Goal: Task Accomplishment & Management: Use online tool/utility

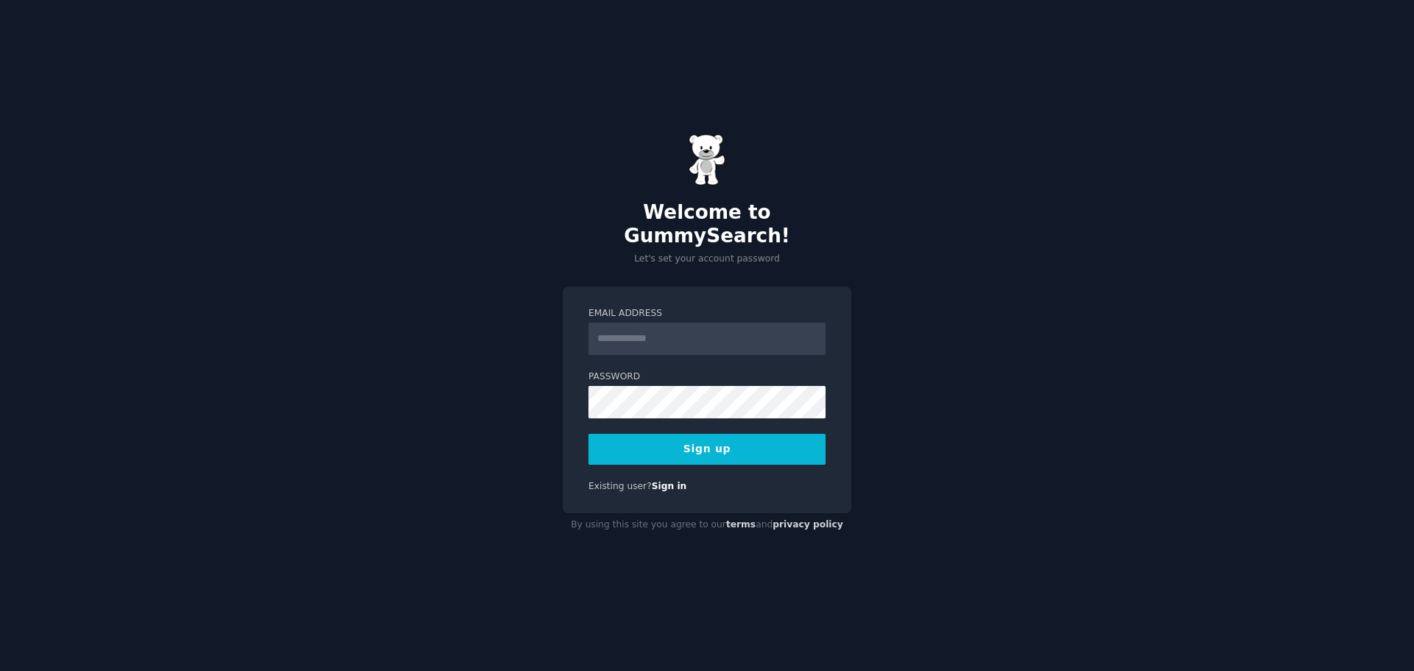
click at [672, 334] on input "Email Address" at bounding box center [707, 339] width 237 height 32
type input "**********"
click at [589, 434] on button "Sign up" at bounding box center [707, 449] width 237 height 31
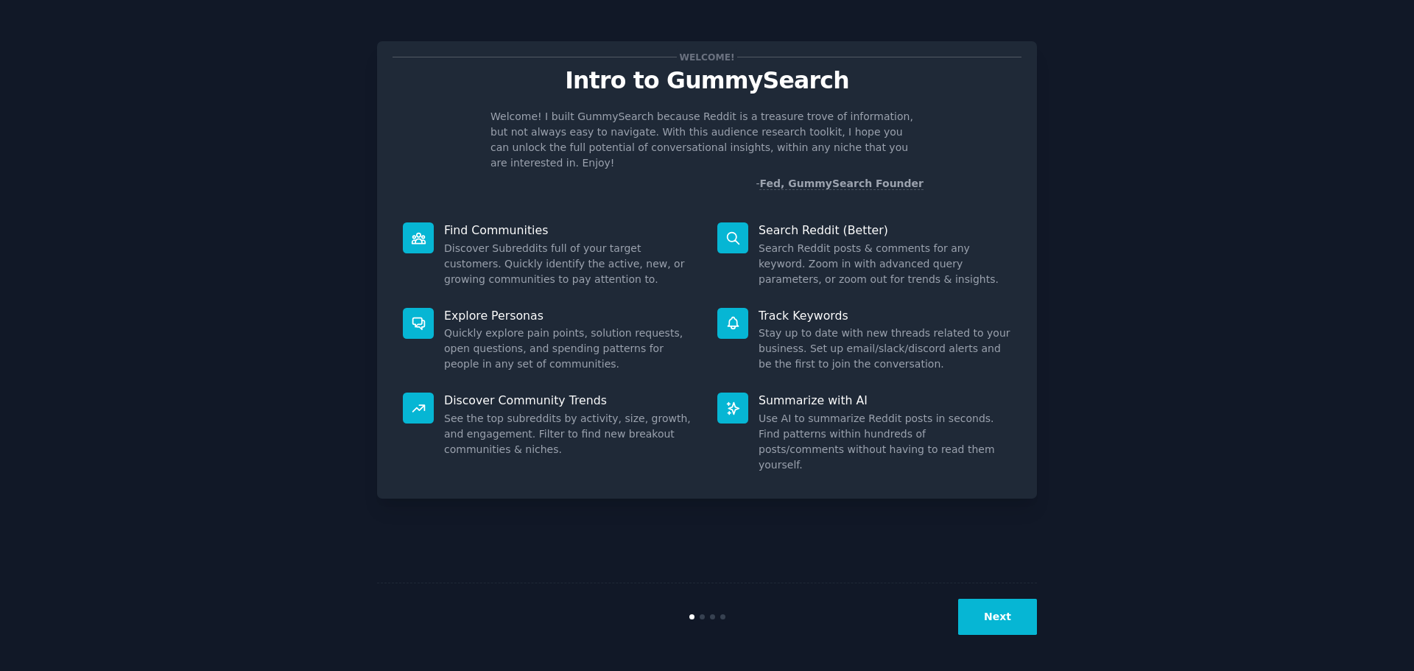
click at [1011, 611] on button "Next" at bounding box center [997, 617] width 79 height 36
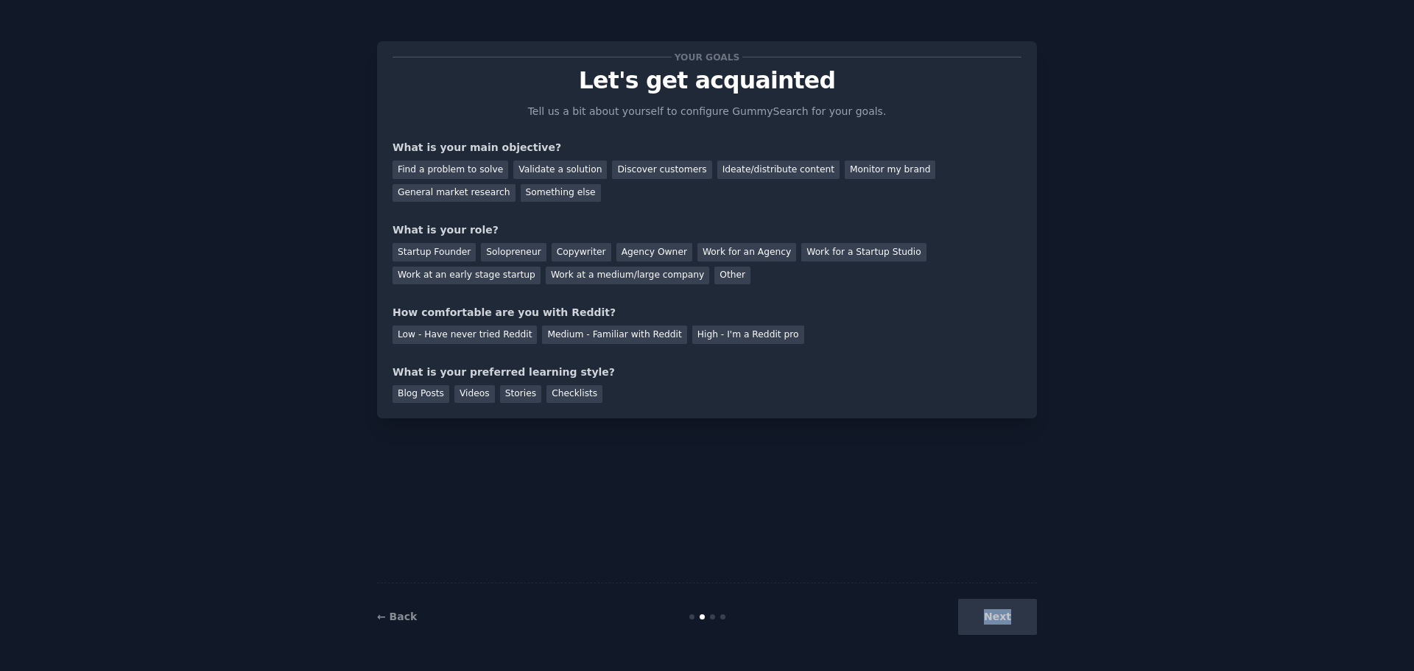
click at [1011, 611] on div "Next" at bounding box center [927, 617] width 220 height 36
click at [640, 482] on div "Your goals Let's get acquainted Tell us a bit about yourself to configure Gummy…" at bounding box center [707, 336] width 660 height 630
click at [471, 166] on div "Find a problem to solve" at bounding box center [451, 170] width 116 height 18
click at [627, 175] on div "Discover customers" at bounding box center [661, 170] width 99 height 18
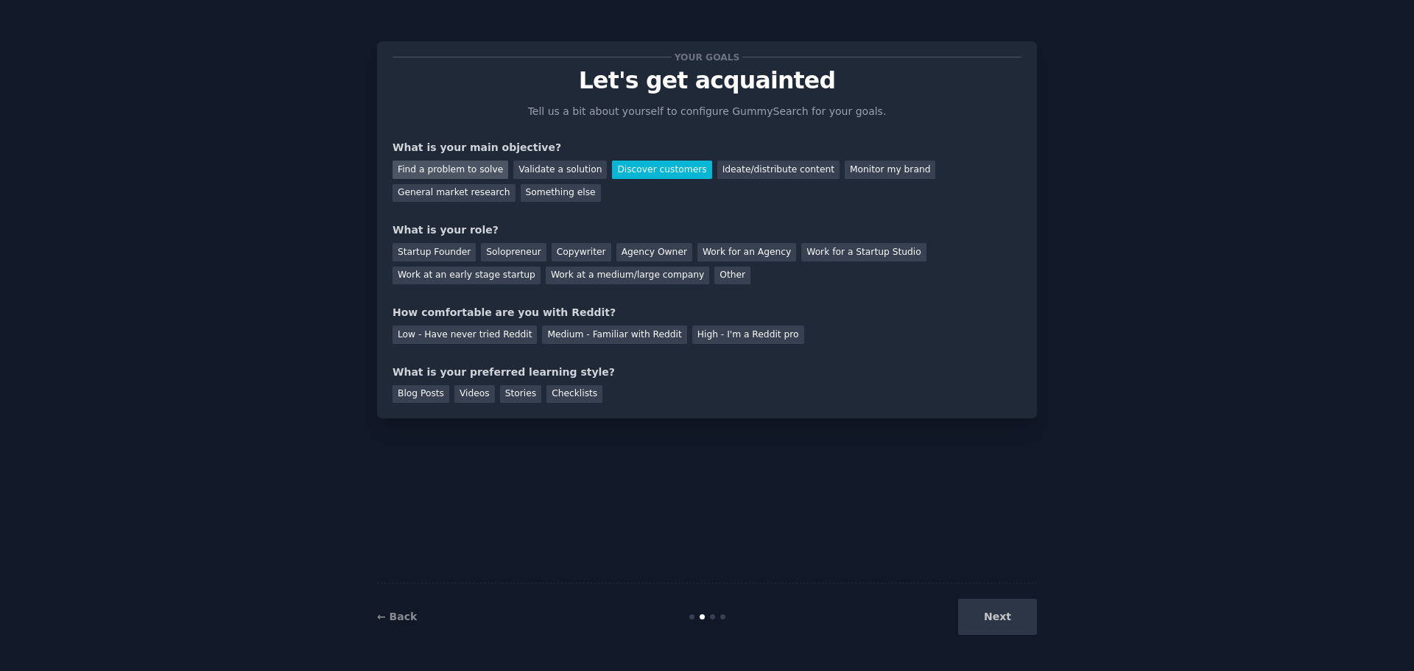
click at [446, 171] on div "Find a problem to solve" at bounding box center [451, 170] width 116 height 18
click at [432, 253] on div "Startup Founder" at bounding box center [434, 252] width 83 height 18
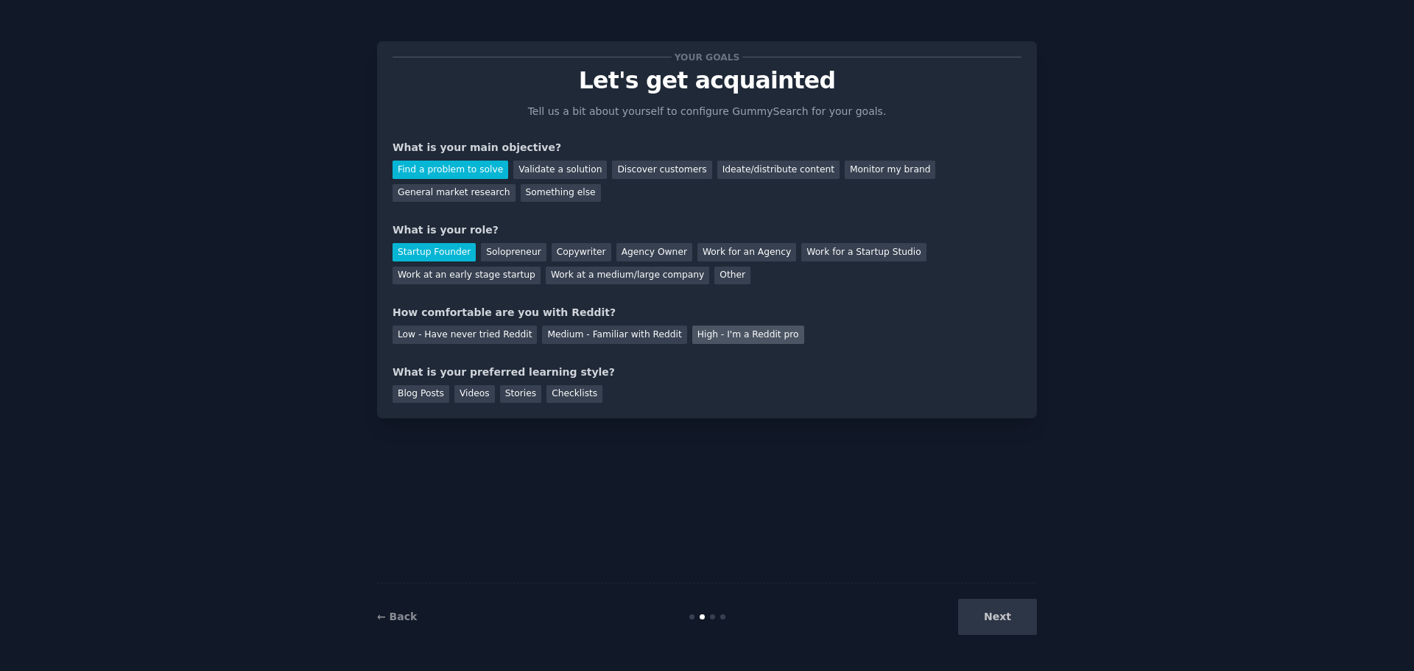
click at [717, 334] on div "High - I'm a Reddit pro" at bounding box center [748, 335] width 112 height 18
click at [630, 333] on div "Medium - Familiar with Reddit" at bounding box center [614, 335] width 144 height 18
click at [515, 394] on div "Stories" at bounding box center [520, 394] width 41 height 18
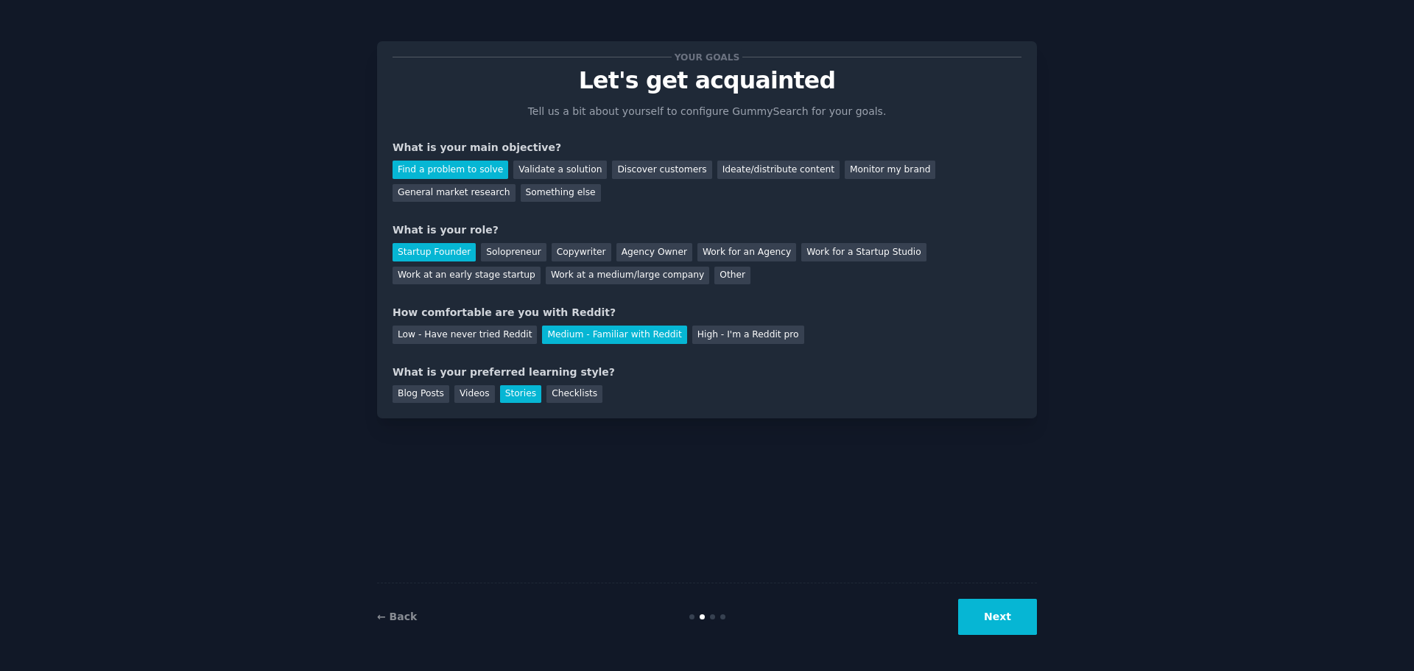
click at [1011, 605] on button "Next" at bounding box center [997, 617] width 79 height 36
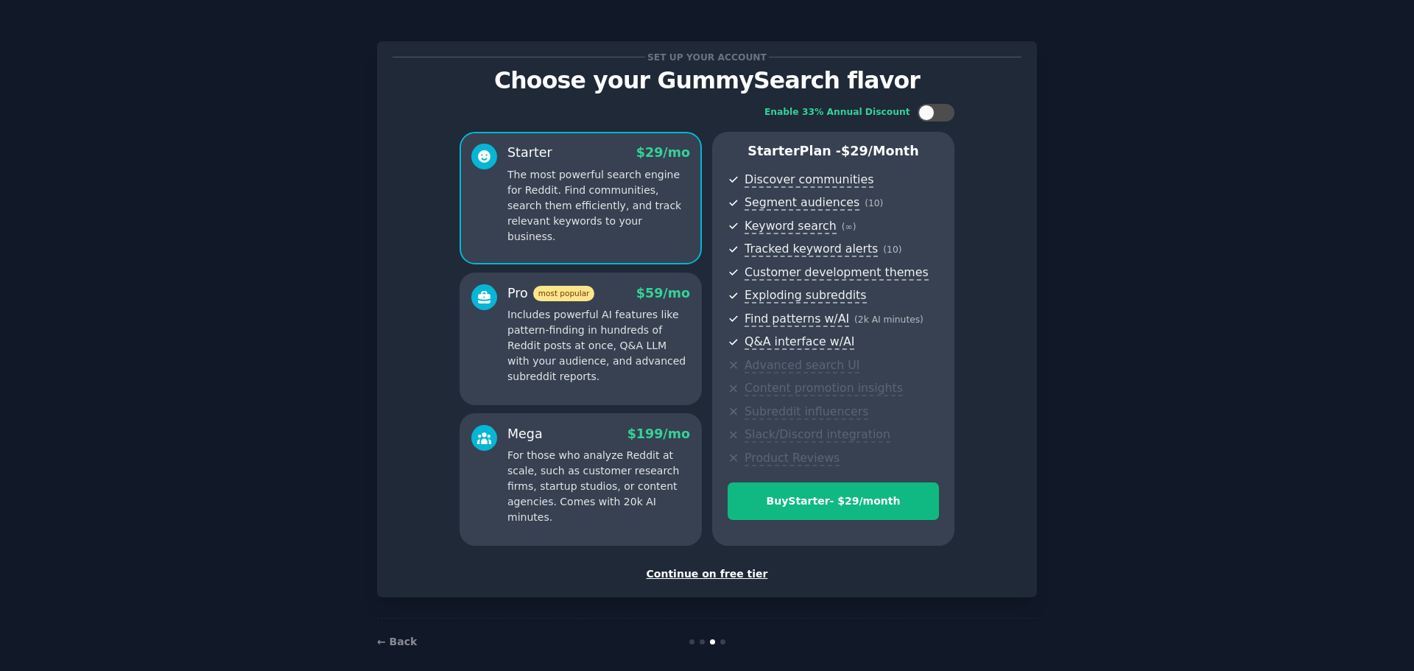
click at [717, 580] on div "Continue on free tier" at bounding box center [707, 573] width 629 height 15
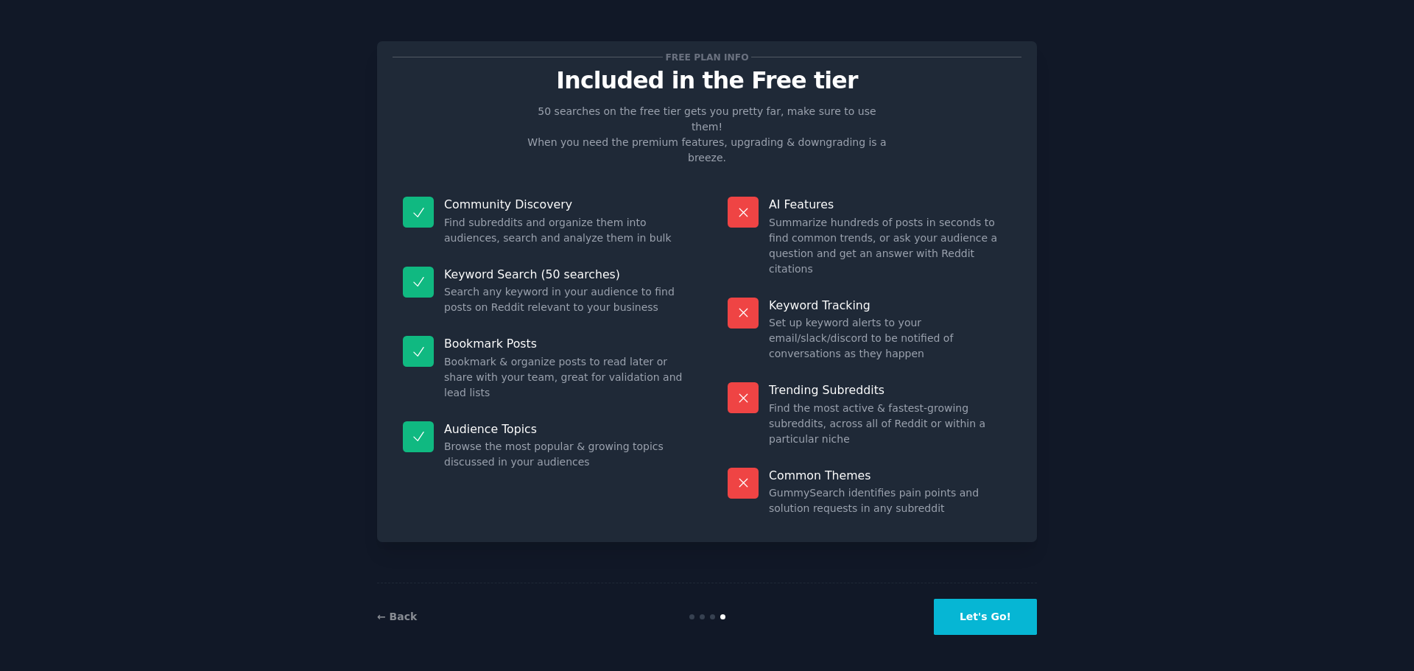
click at [961, 602] on button "Let's Go!" at bounding box center [985, 617] width 103 height 36
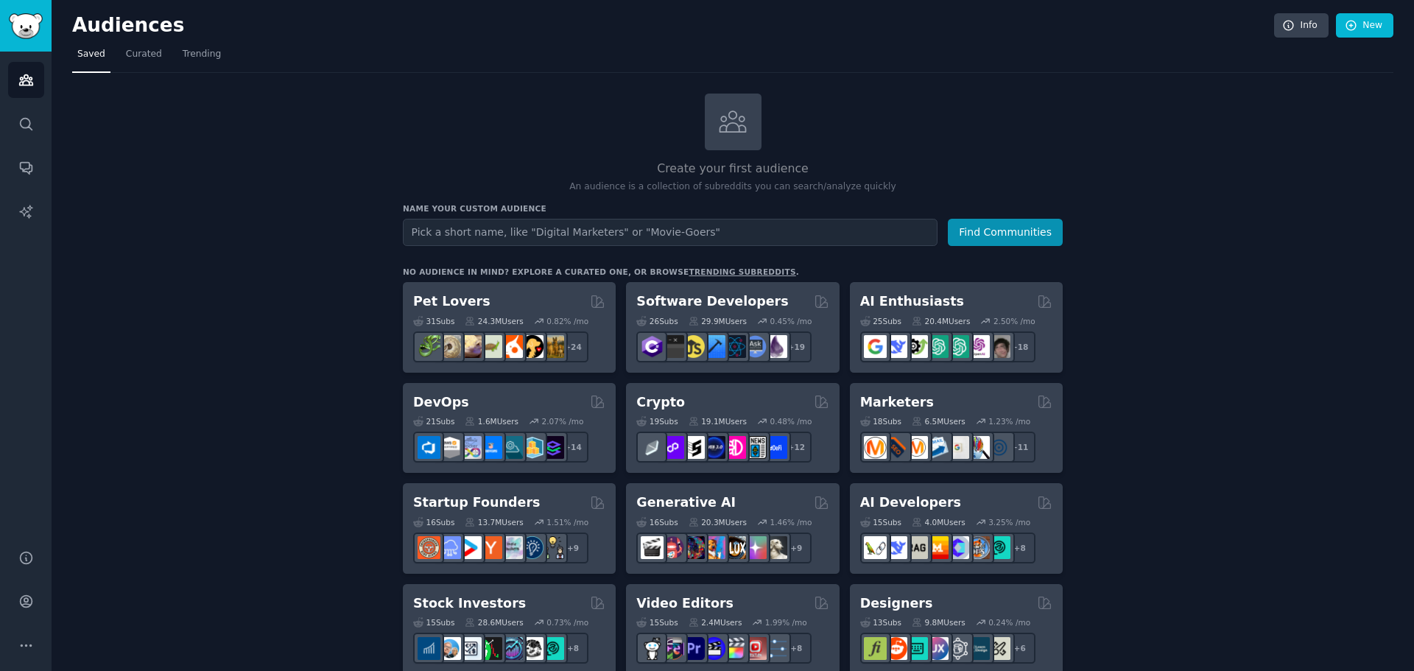
click at [743, 230] on input "text" at bounding box center [670, 232] width 535 height 27
click at [436, 230] on input "Niche Clothing Lovers" at bounding box center [670, 232] width 535 height 27
click at [481, 233] on input "Niche Jewelry & Clothing Lovers" at bounding box center [670, 232] width 535 height 27
click at [486, 233] on input "Niche Jewelry & Clothing Lovers" at bounding box center [670, 232] width 535 height 27
type input "Niche Jewelry & Clothing Lovers"
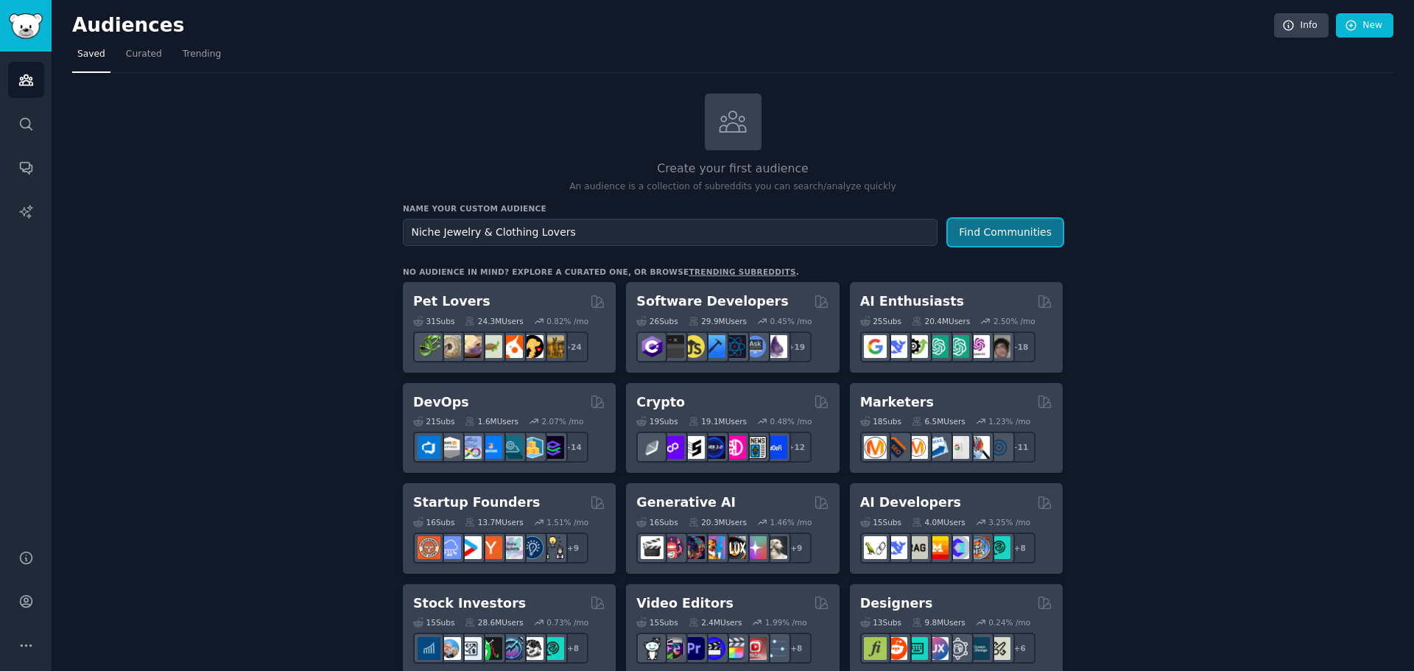
click at [1056, 225] on button "Find Communities" at bounding box center [1005, 232] width 115 height 27
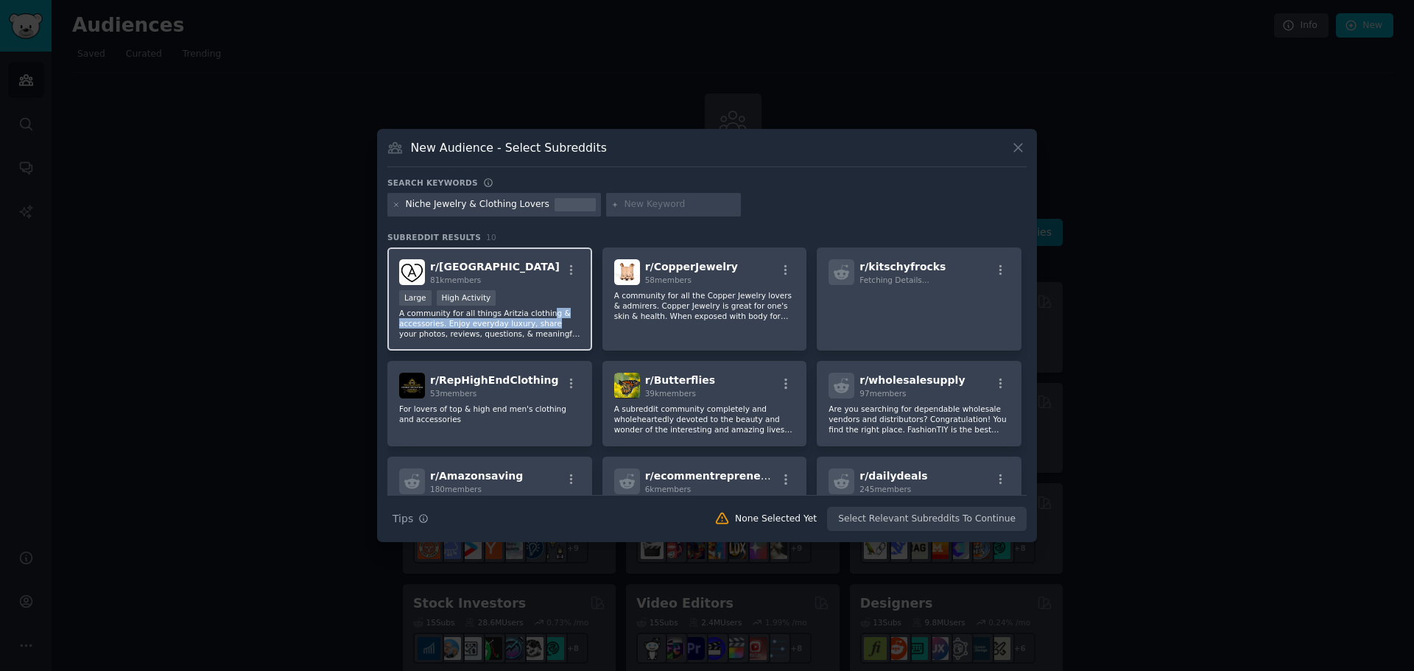
click at [537, 329] on p "A community for all things Aritzia clothing & accessories. Enjoy everyday luxur…" at bounding box center [489, 323] width 181 height 31
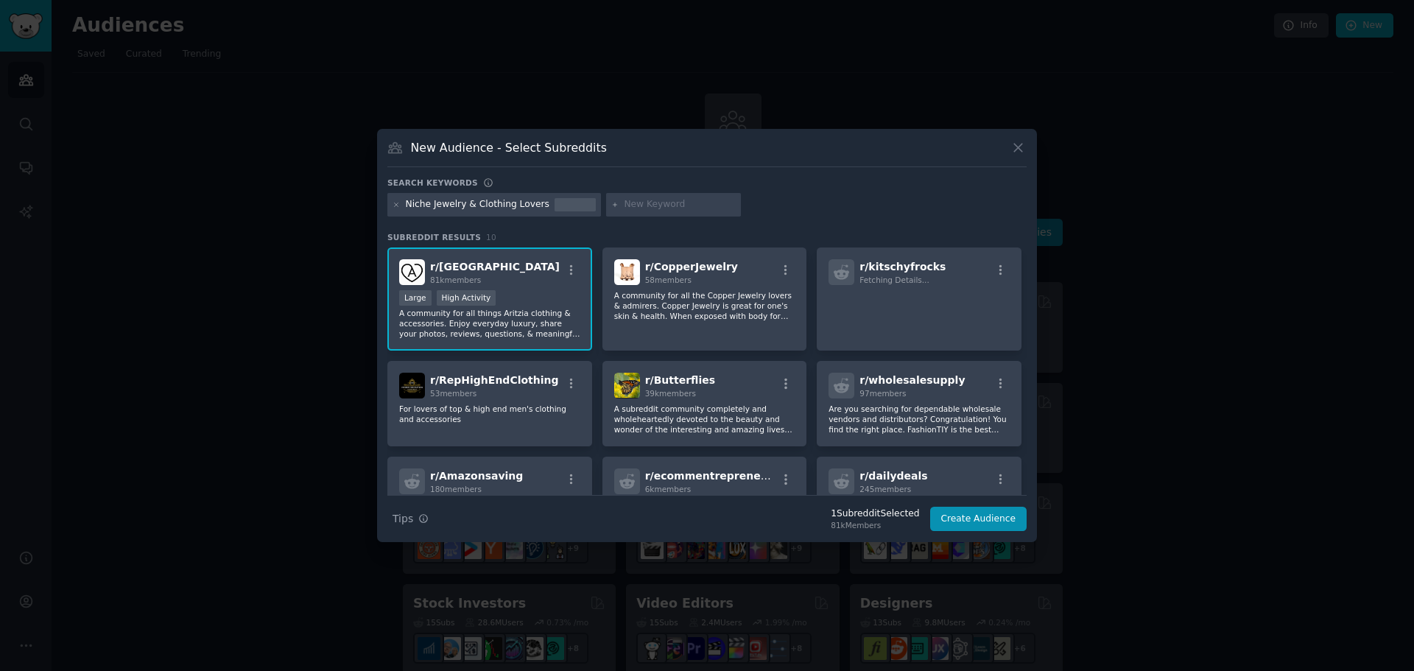
click at [530, 359] on div "r/ Aritzia 81k members Large High Activity A community for all things Aritzia c…" at bounding box center [706, 443] width 639 height 391
click at [527, 389] on div "53 members" at bounding box center [494, 393] width 129 height 10
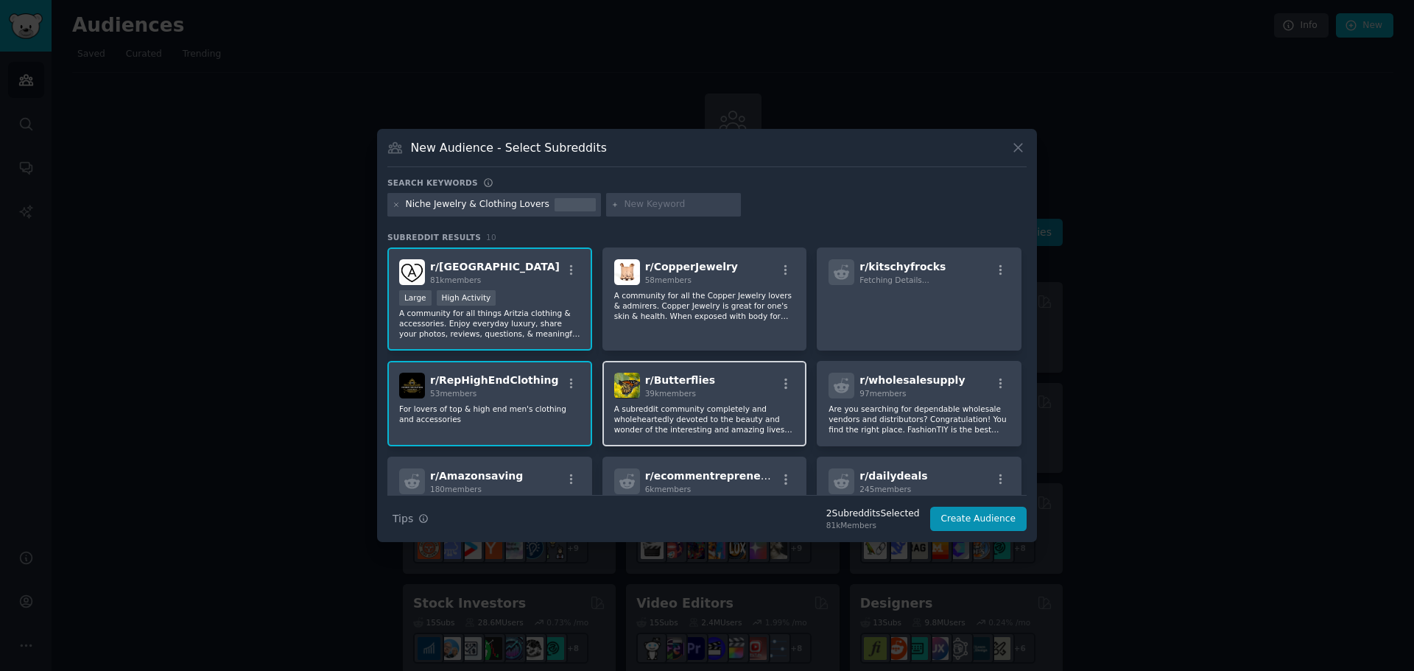
click at [681, 396] on span "39k members" at bounding box center [670, 393] width 51 height 9
click at [580, 339] on p "A subreddit community completely and wholeheartedly devoted to the beauty and w…" at bounding box center [489, 323] width 181 height 31
click at [751, 280] on div "r/ CopperJewelry 58 members" at bounding box center [704, 272] width 181 height 26
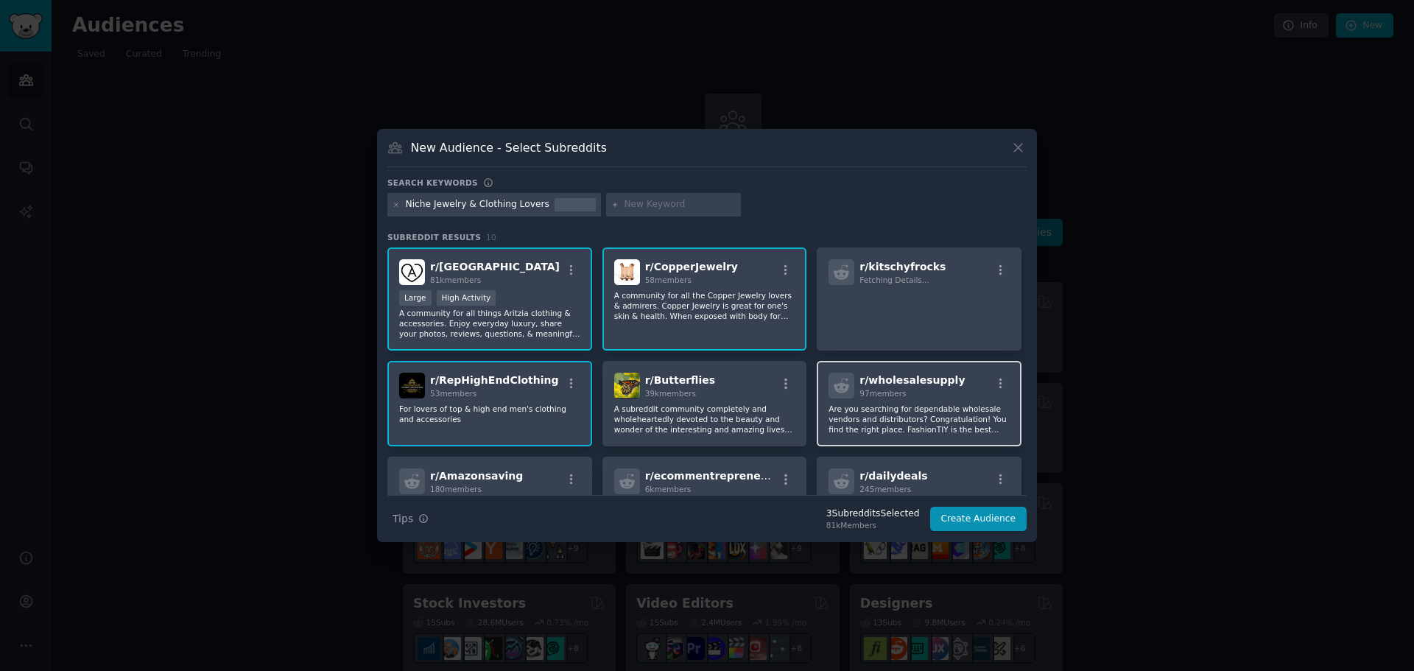
click at [796, 518] on p "Are you searching for dependable wholesale vendors and distributors? Congratula…" at bounding box center [704, 523] width 181 height 10
click at [580, 339] on p "Are you searching for dependable wholesale vendors and distributors? Congratula…" at bounding box center [489, 323] width 181 height 31
click at [991, 522] on button "Create Audience" at bounding box center [978, 519] width 97 height 25
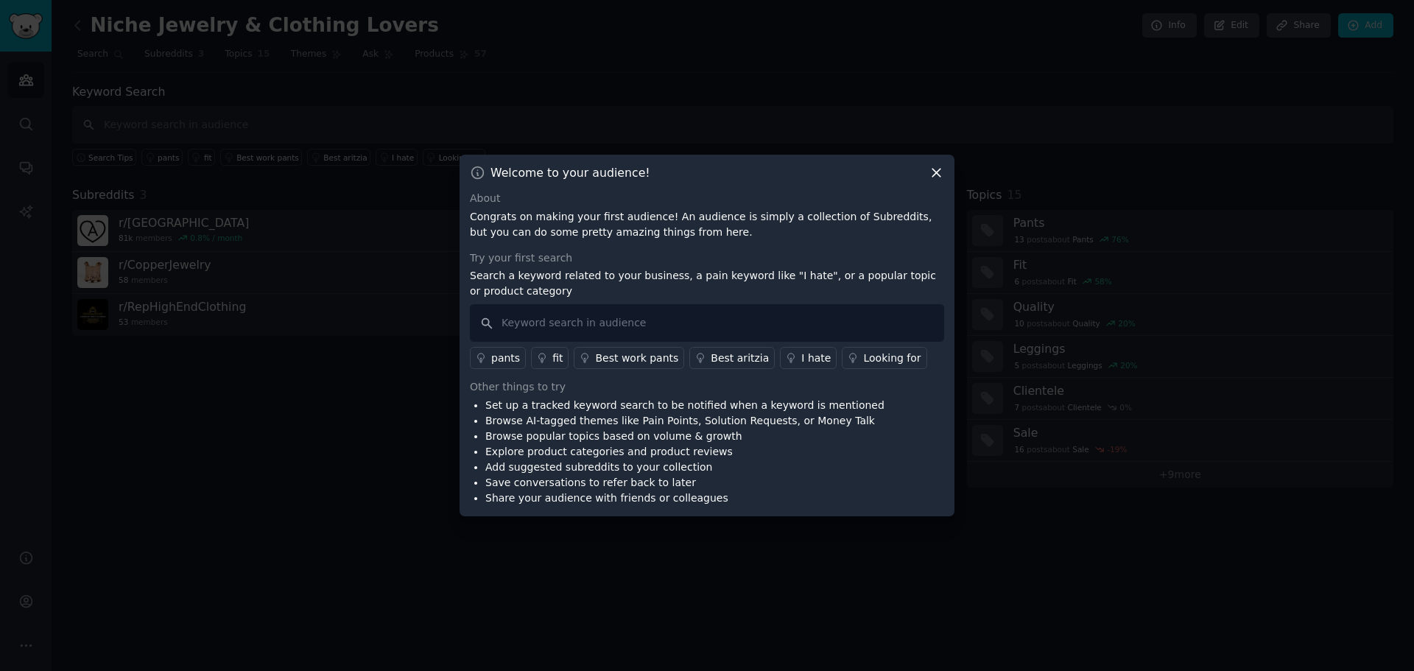
click at [947, 169] on div "Welcome to your audience! About Congrats on making your first audience! An audi…" at bounding box center [707, 336] width 495 height 362
click at [944, 169] on icon at bounding box center [936, 172] width 15 height 15
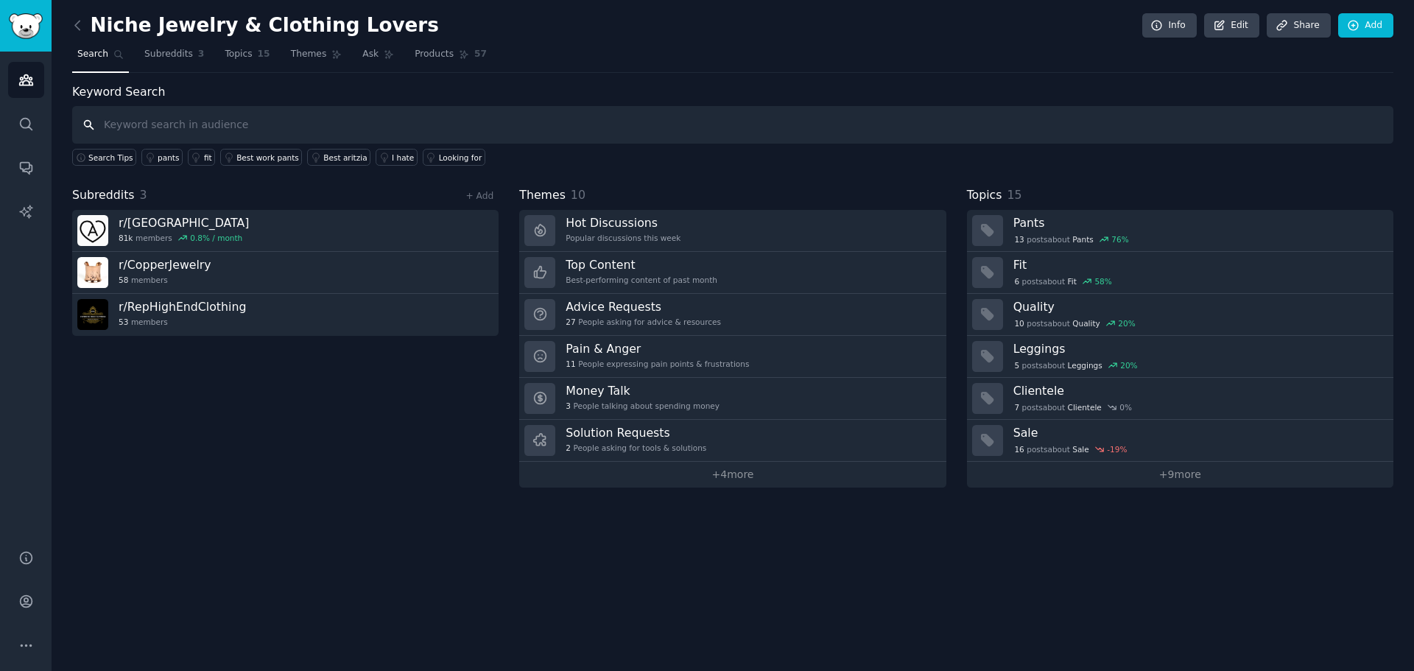
click at [189, 110] on input "text" at bounding box center [733, 125] width 1322 height 38
type input "Niche clothing"
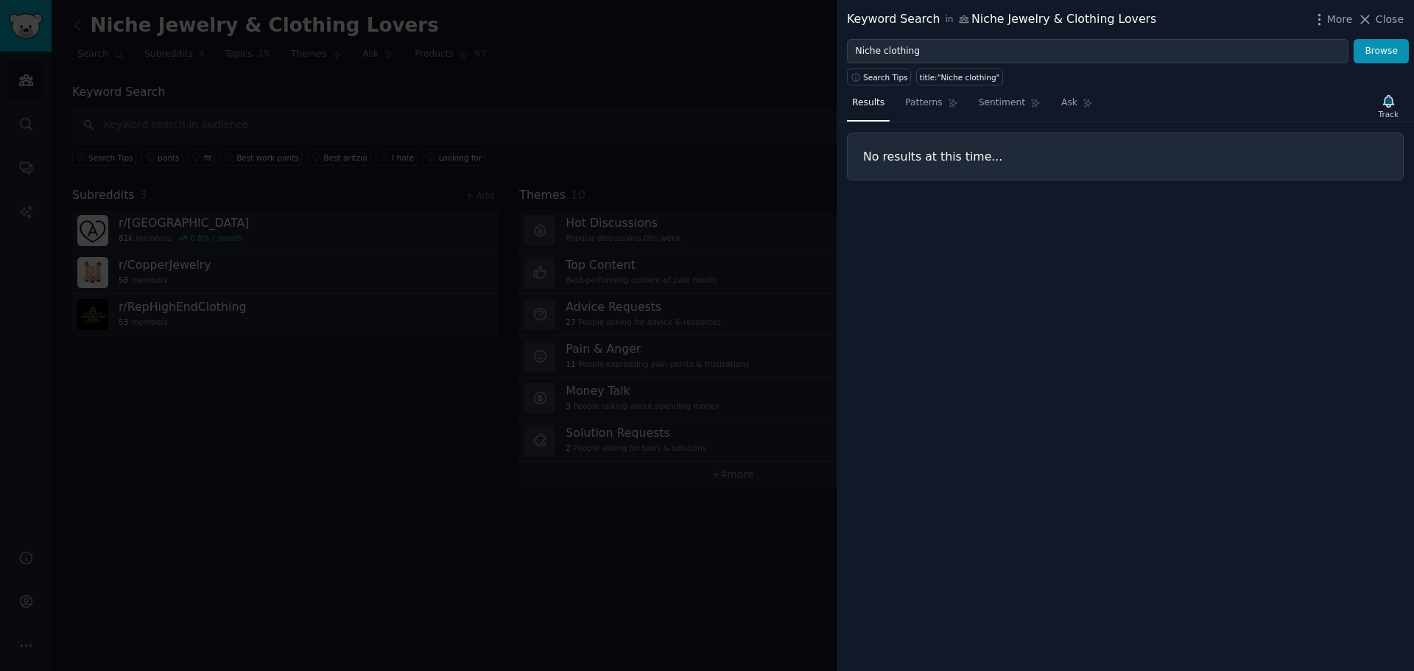
click at [620, 102] on div at bounding box center [707, 335] width 1414 height 671
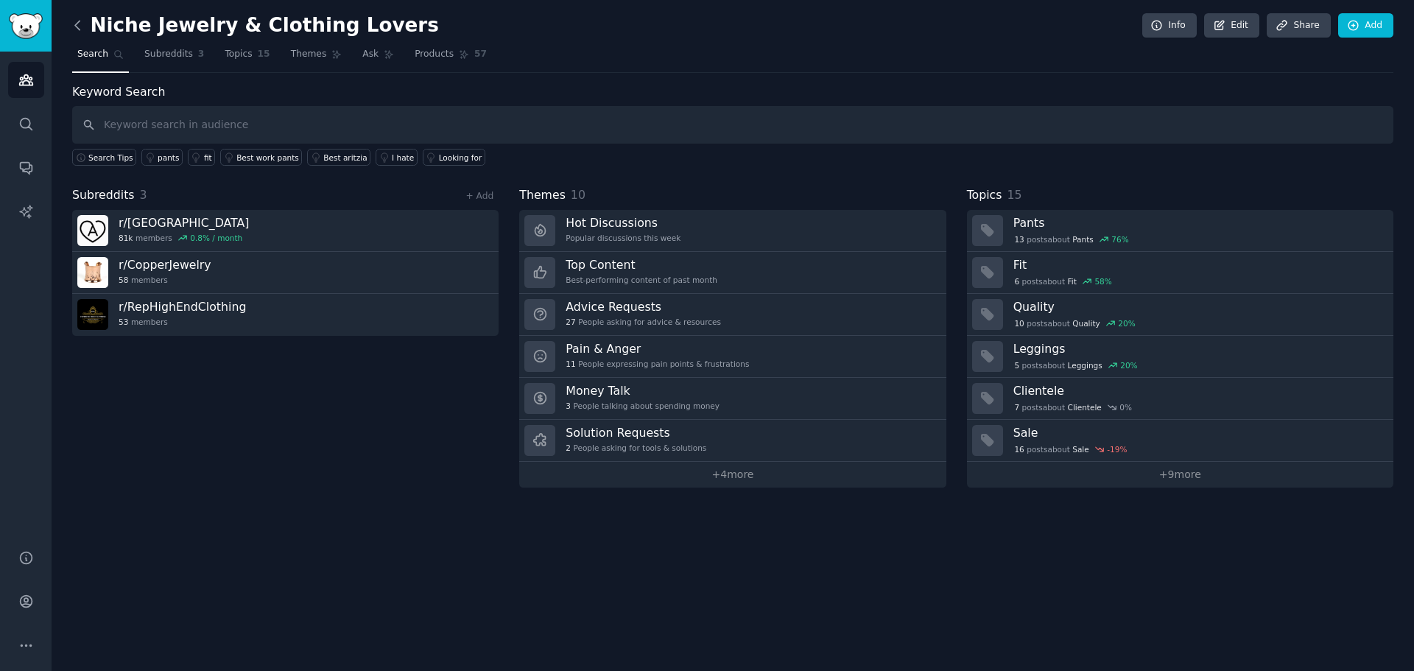
click at [85, 24] on icon at bounding box center [77, 25] width 15 height 15
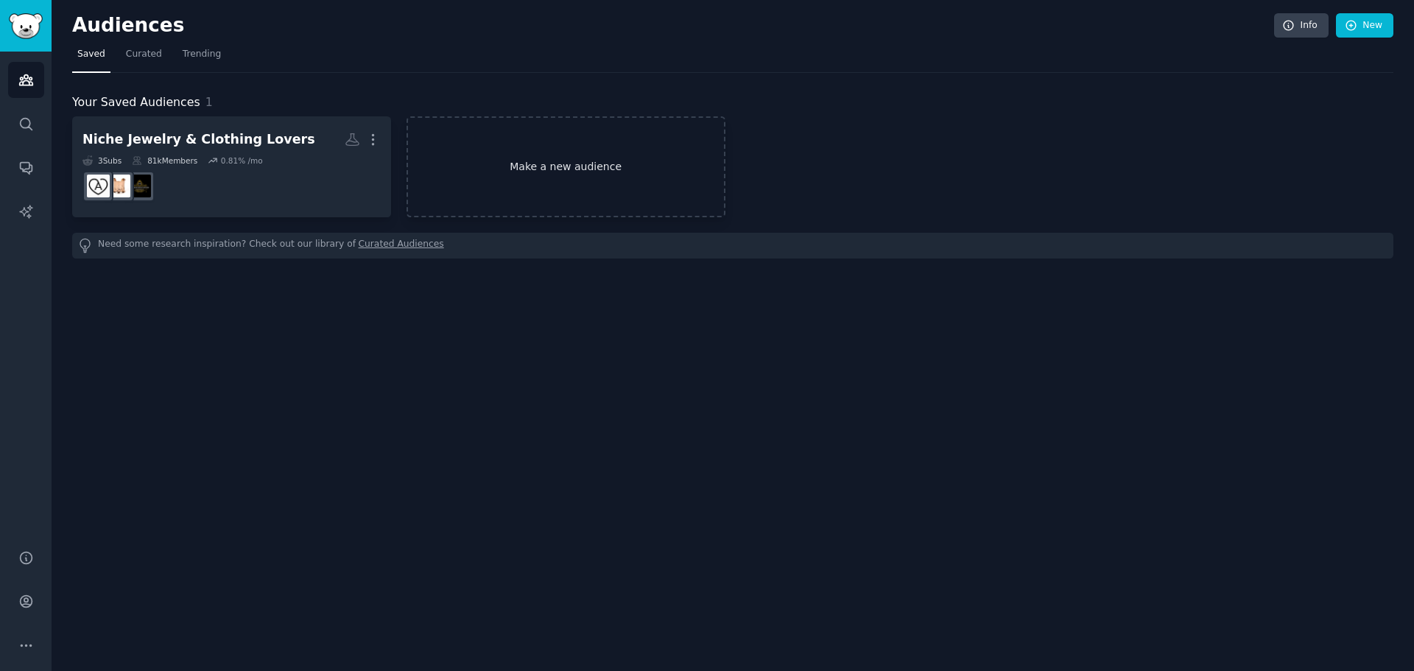
click at [578, 178] on link "Make a new audience" at bounding box center [566, 166] width 319 height 101
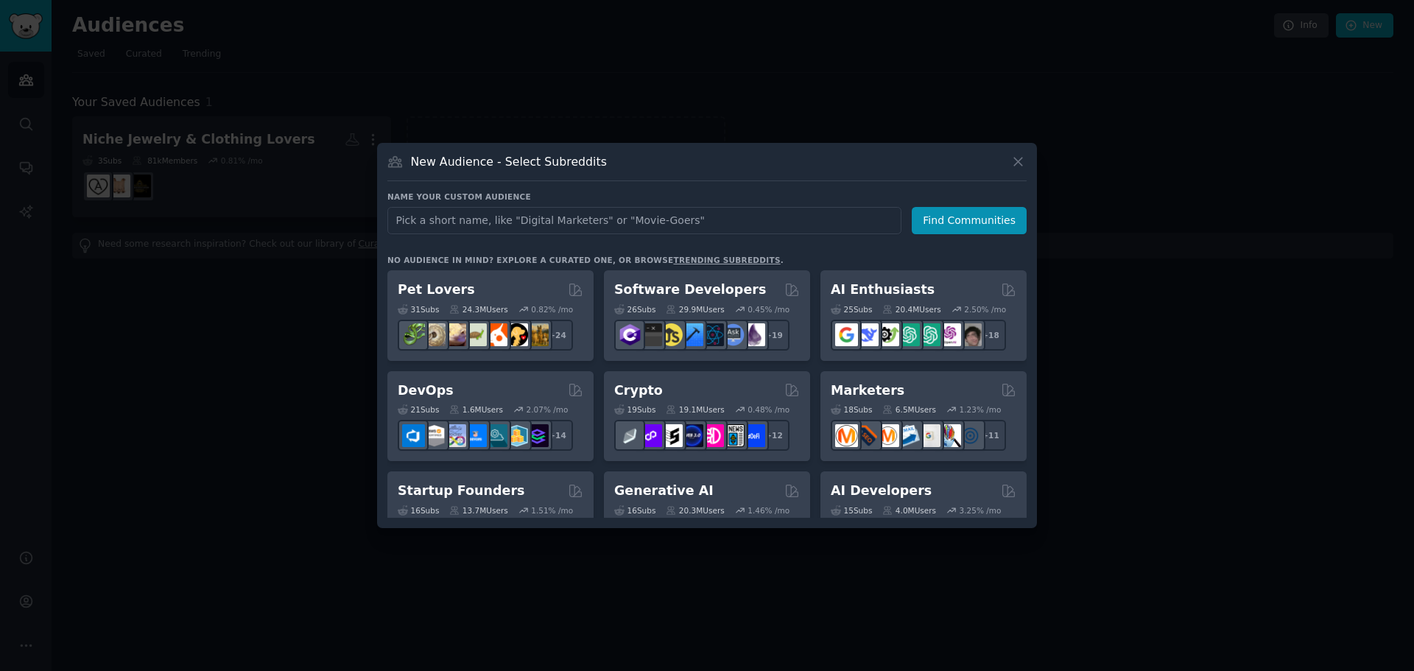
click at [580, 214] on input "text" at bounding box center [644, 220] width 514 height 27
type input "Niche clothing"
click button "Find Communities" at bounding box center [969, 220] width 115 height 27
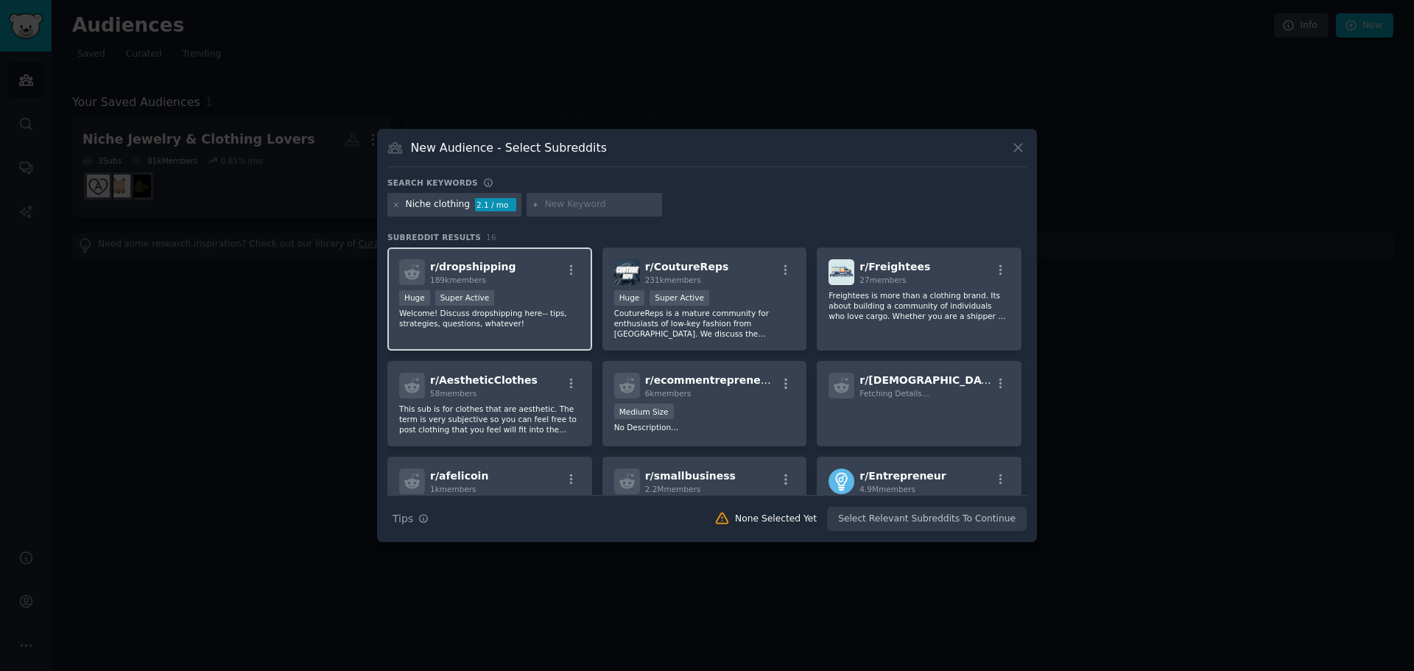
click at [496, 327] on p "Welcome! Discuss dropshipping here-- tips, strategies, questions, whatever!" at bounding box center [489, 318] width 181 height 21
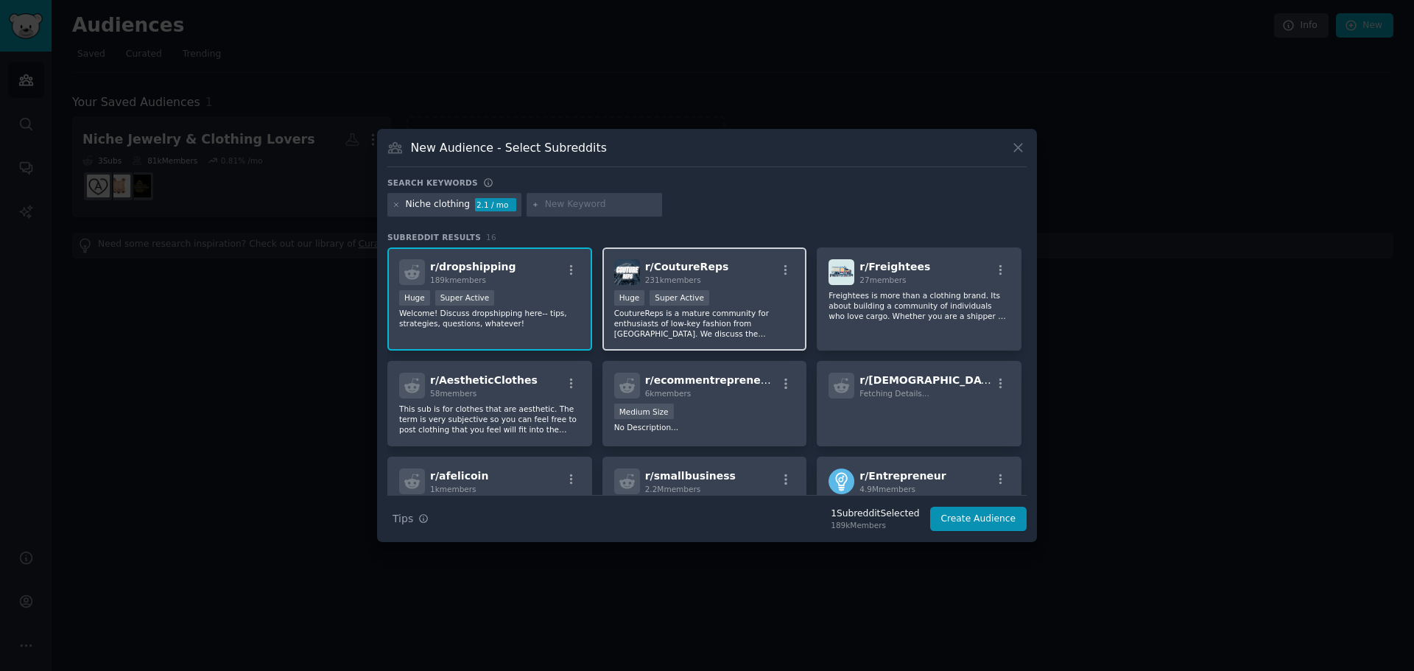
click at [696, 317] on p "CoutureReps is a mature community for enthusiasts of low-key fashion from [GEOG…" at bounding box center [704, 323] width 181 height 31
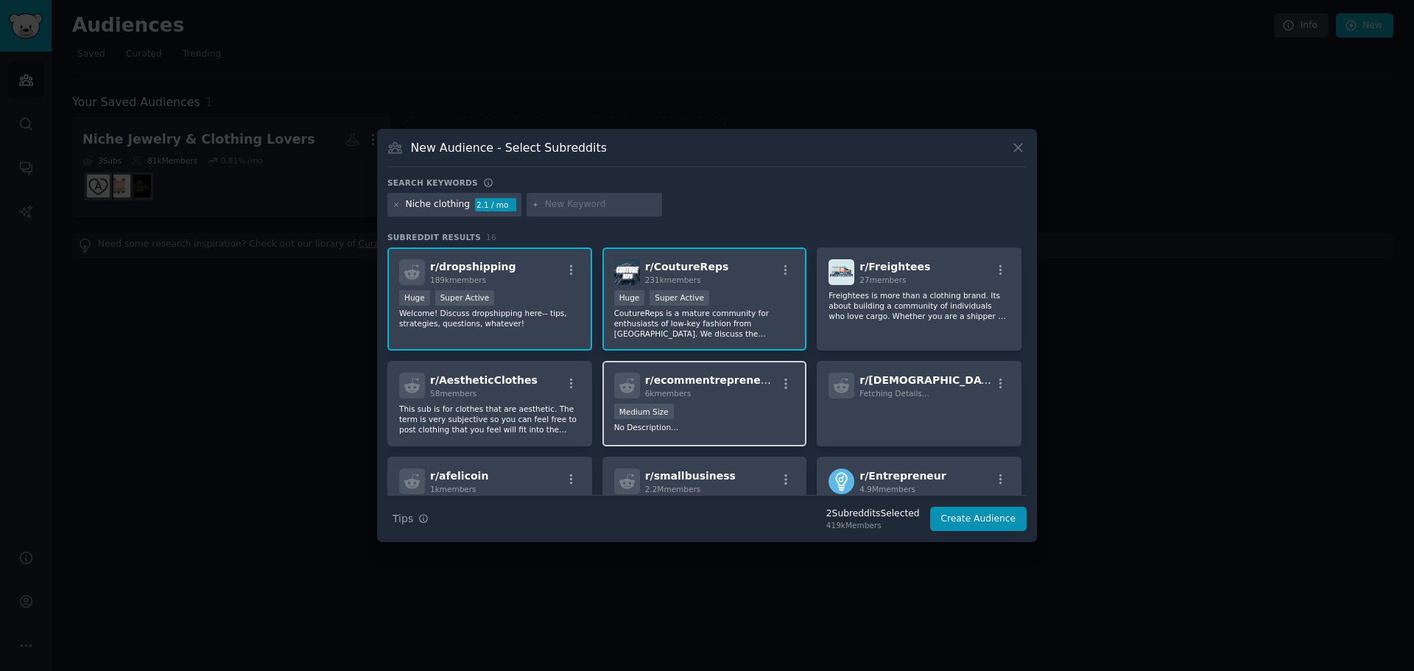
click at [709, 414] on div "Medium Size" at bounding box center [704, 413] width 181 height 18
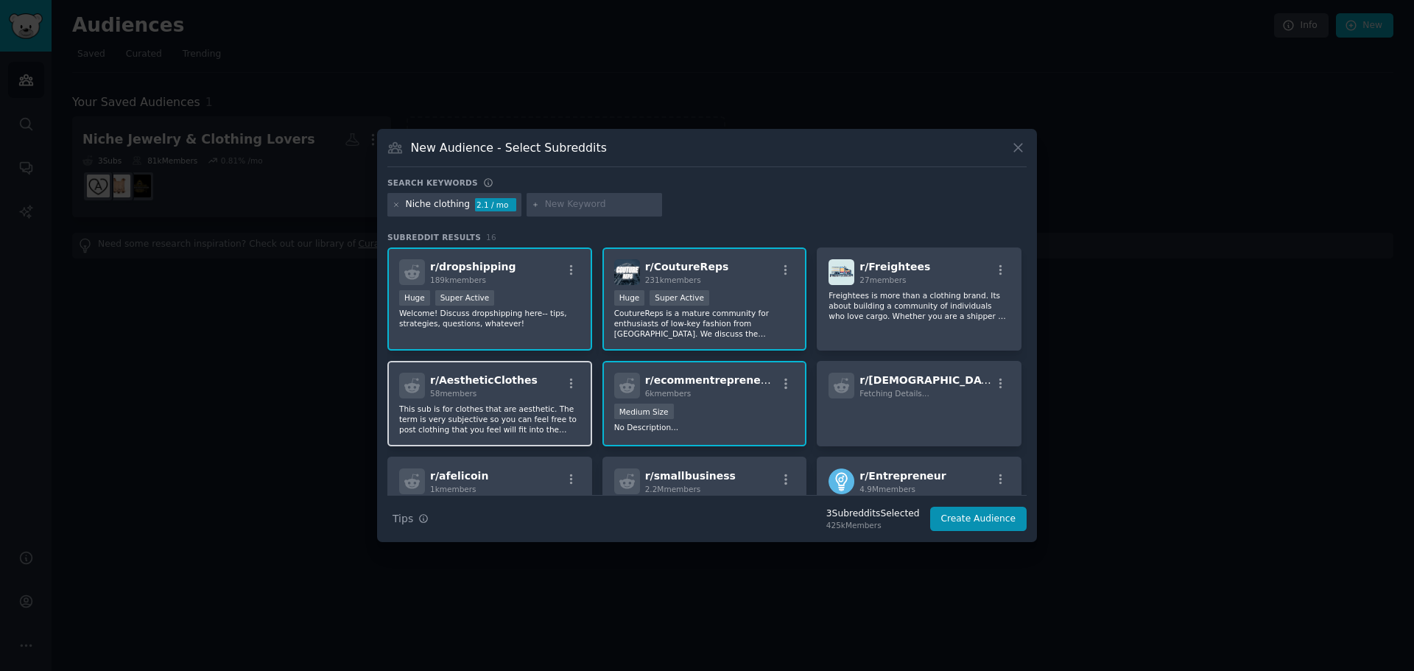
click at [497, 413] on p "This sub is for clothes that are aesthetic. The term is very subjective so you …" at bounding box center [489, 419] width 181 height 31
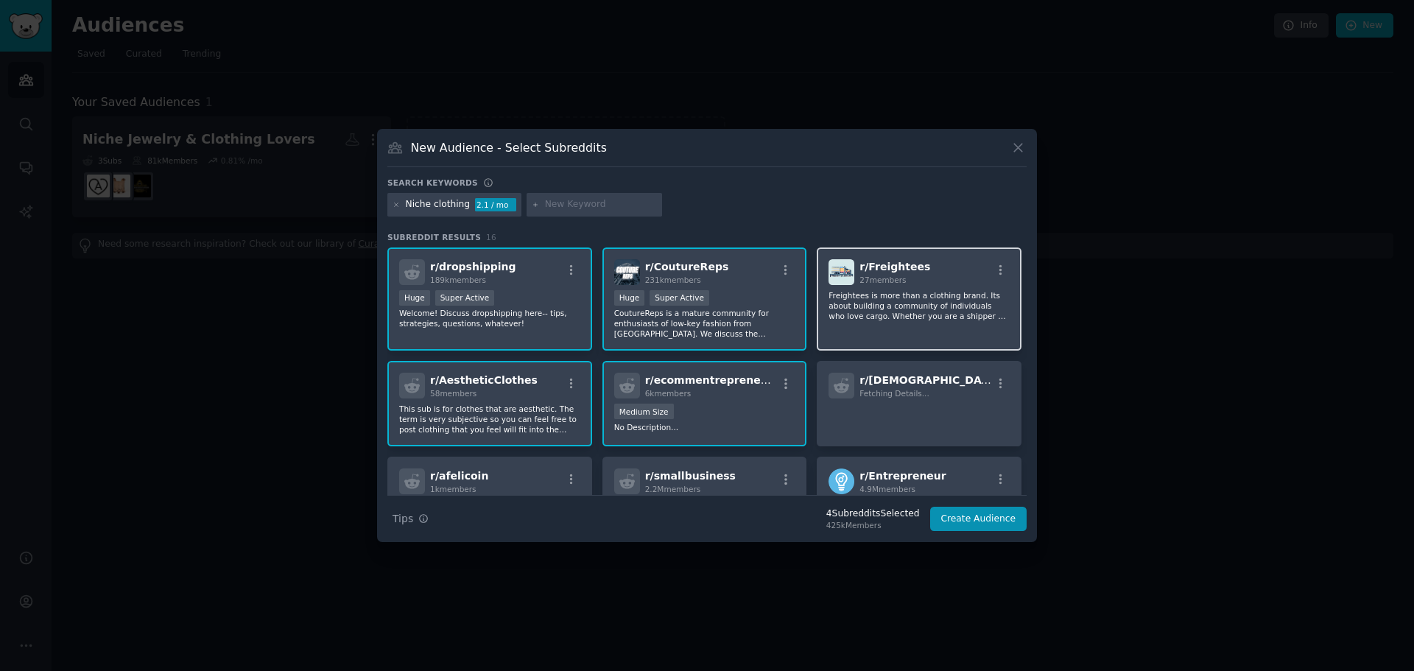
click at [897, 326] on div "r/ Freightees 27 members Freightees is more than a clothing brand. Its about bu…" at bounding box center [919, 300] width 205 height 104
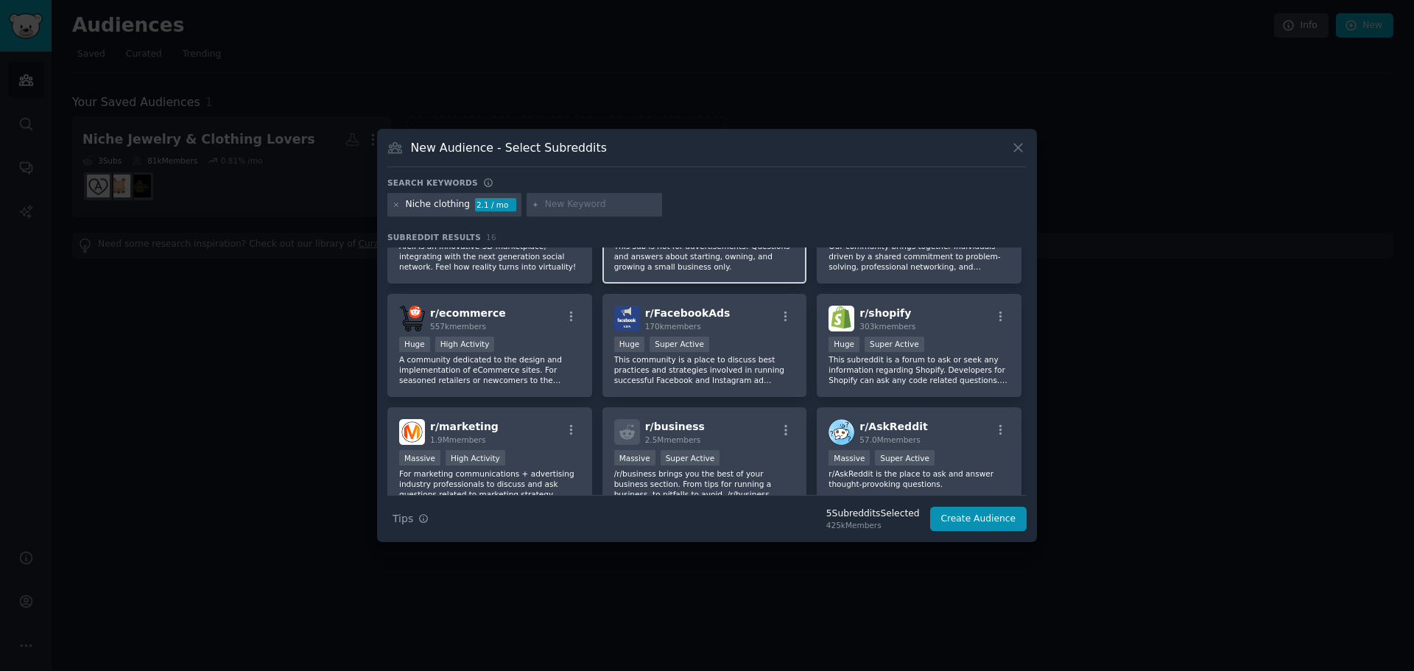
scroll to position [315, 0]
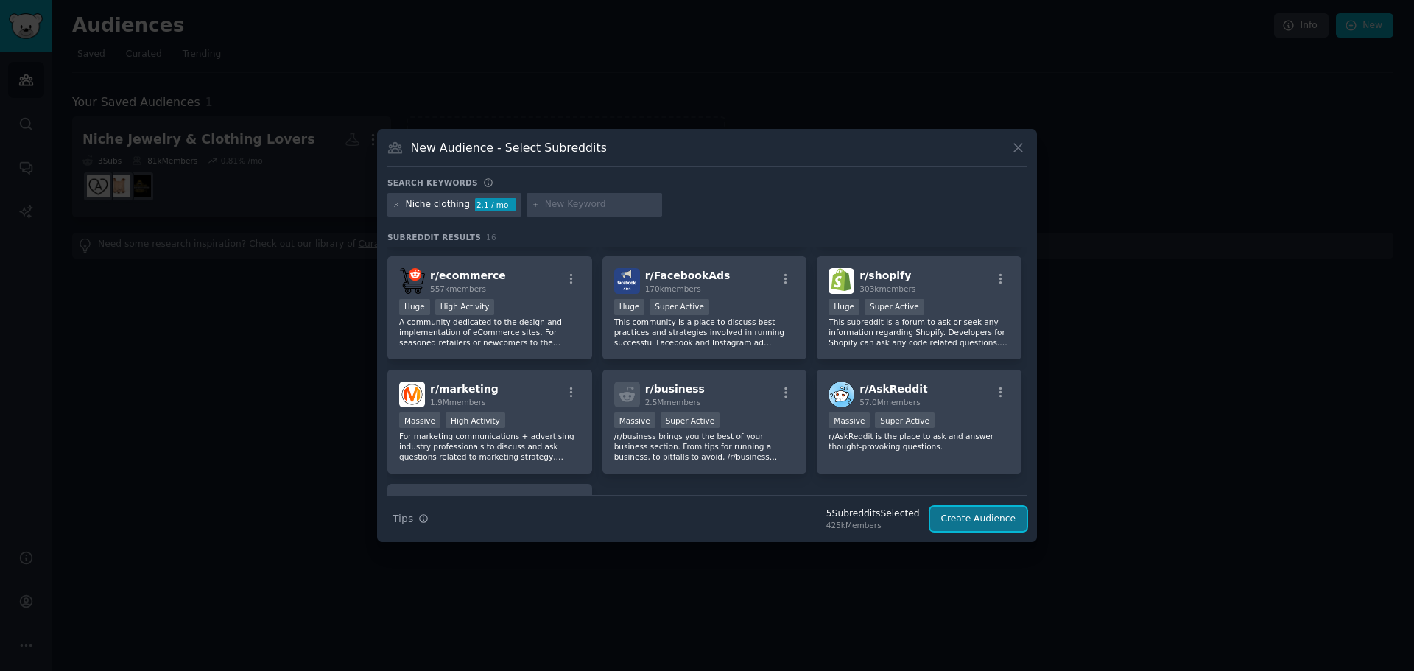
click at [966, 514] on button "Create Audience" at bounding box center [978, 519] width 97 height 25
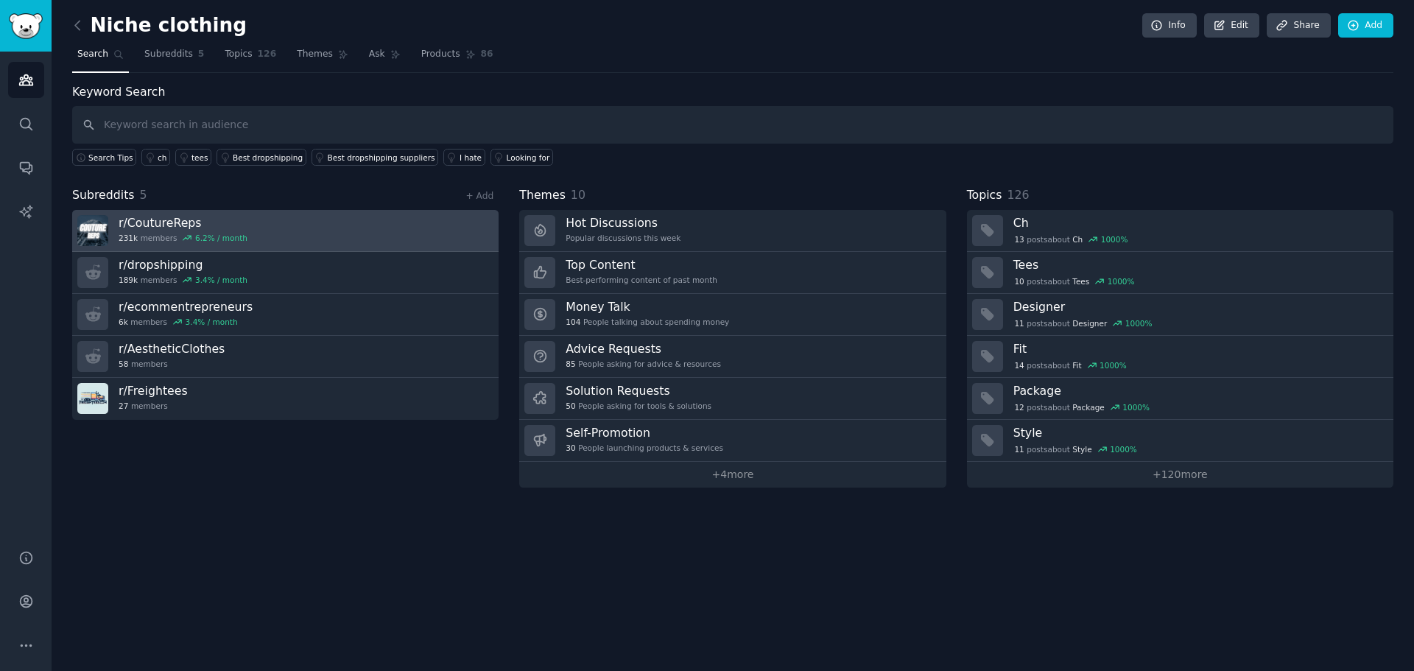
click at [211, 220] on h3 "r/ CoutureReps" at bounding box center [183, 222] width 129 height 15
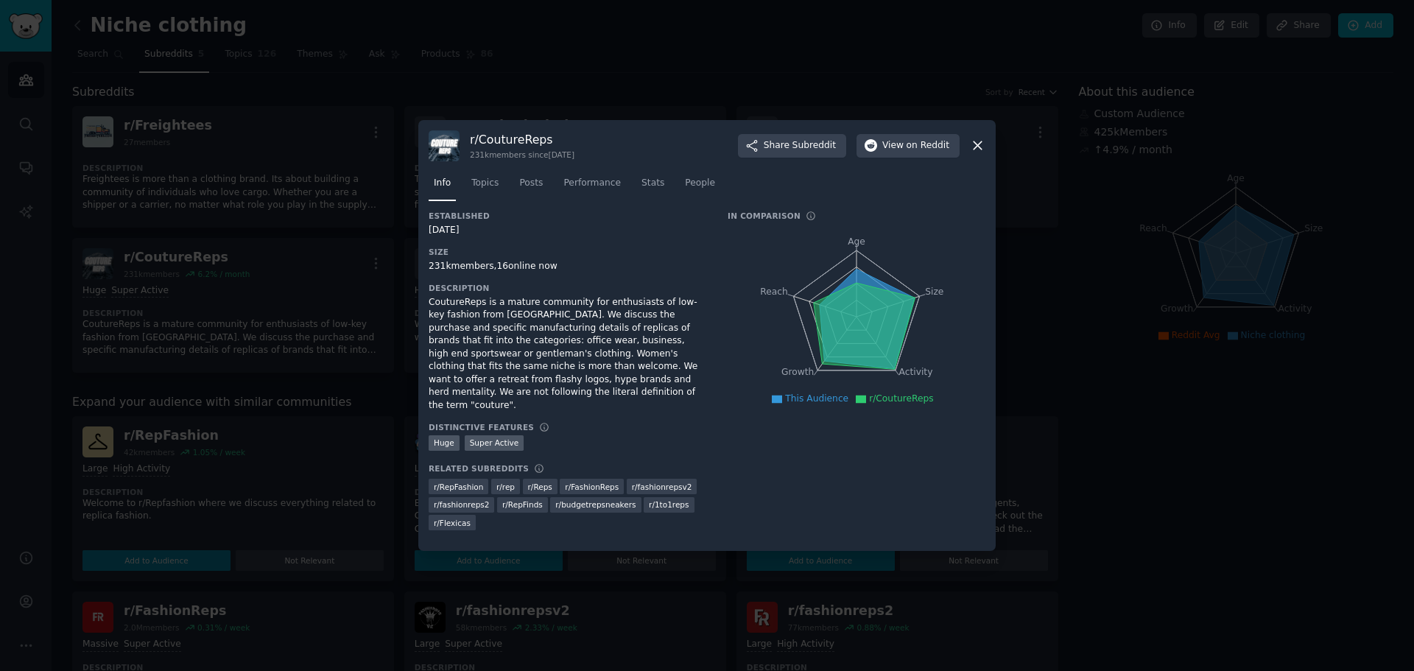
click at [982, 150] on icon at bounding box center [977, 145] width 15 height 15
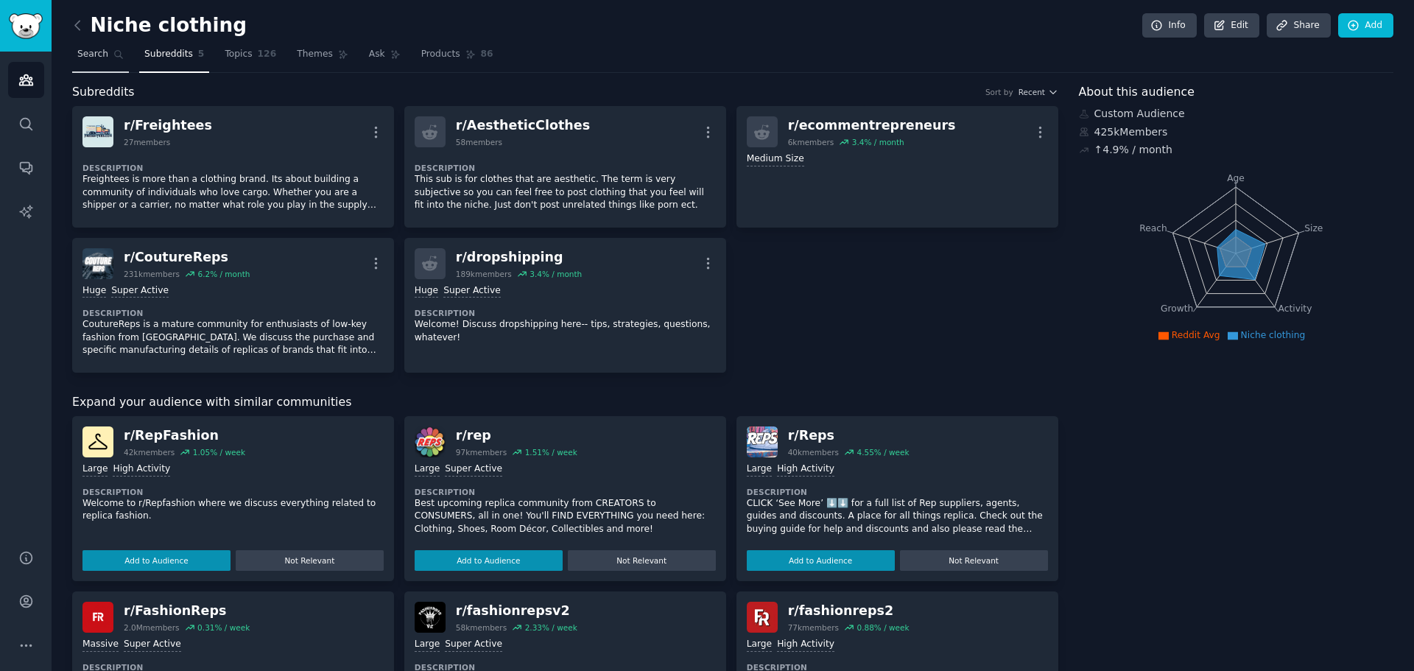
click at [113, 52] on icon at bounding box center [118, 54] width 10 height 10
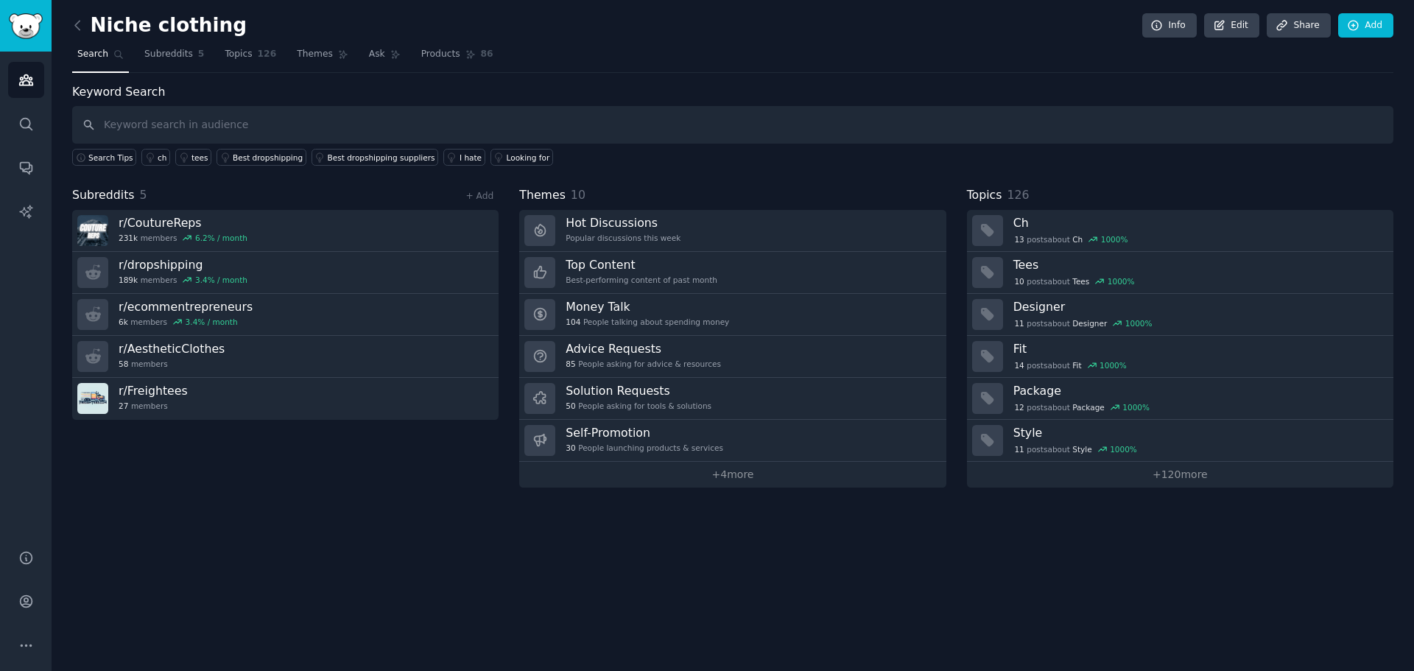
click at [173, 133] on input "text" at bounding box center [733, 125] width 1322 height 38
type input "Favorite Designs"
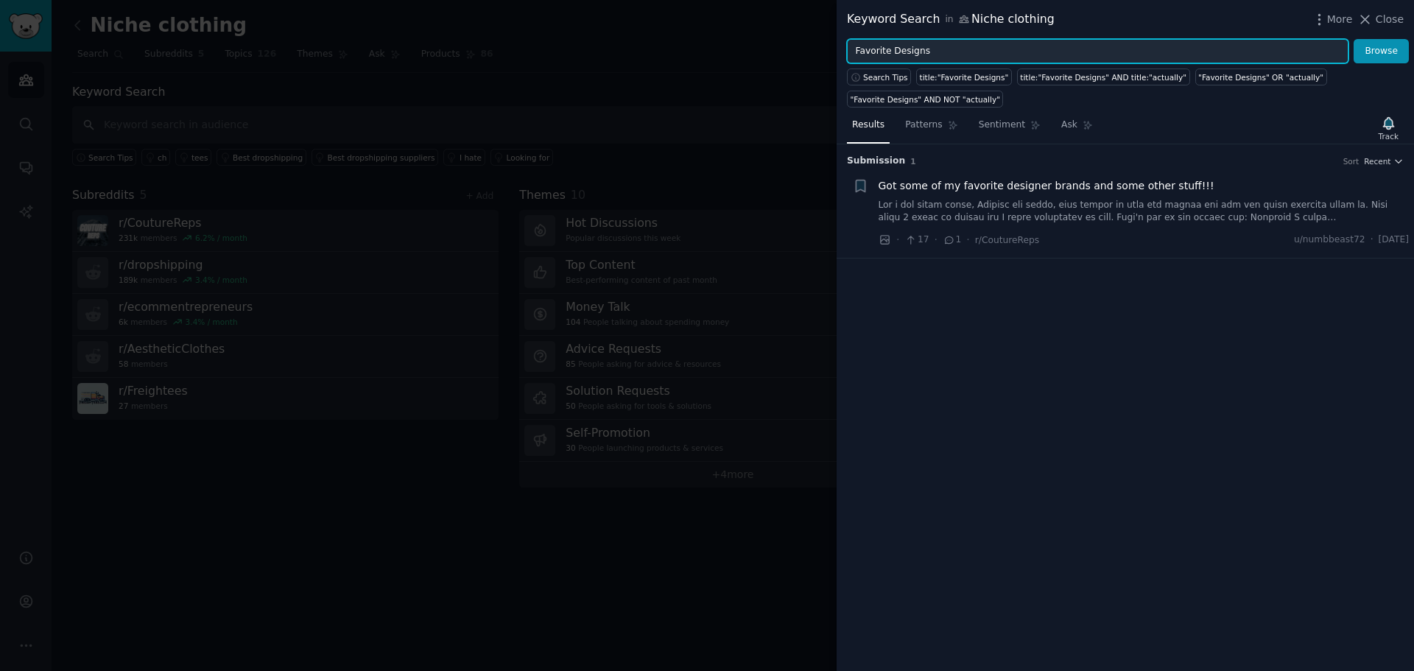
click at [985, 53] on input "Favorite Designs" at bounding box center [1098, 51] width 502 height 25
type input "F"
type input "best looking"
click at [1354, 39] on button "Browse" at bounding box center [1381, 51] width 55 height 25
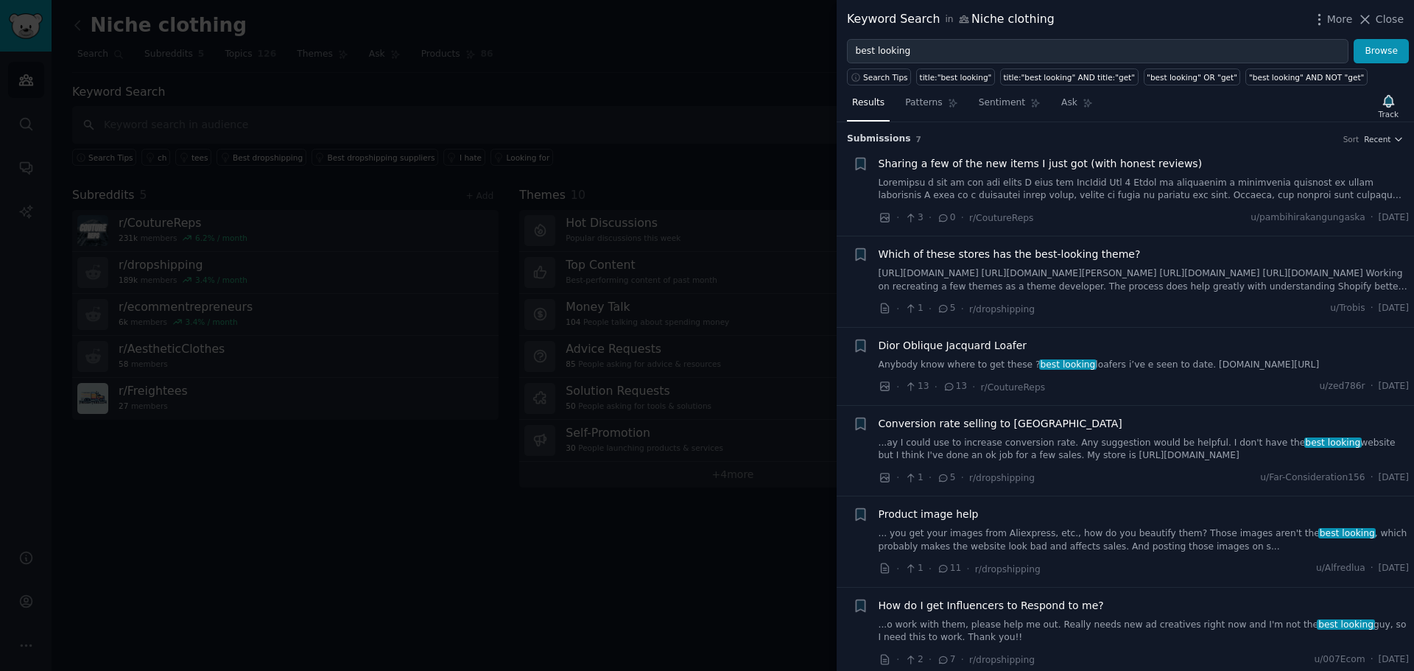
click at [943, 268] on link "[URL][DOMAIN_NAME] [URL][DOMAIN_NAME][PERSON_NAME] [URL][DOMAIN_NAME] [URL][DOM…" at bounding box center [1144, 280] width 531 height 26
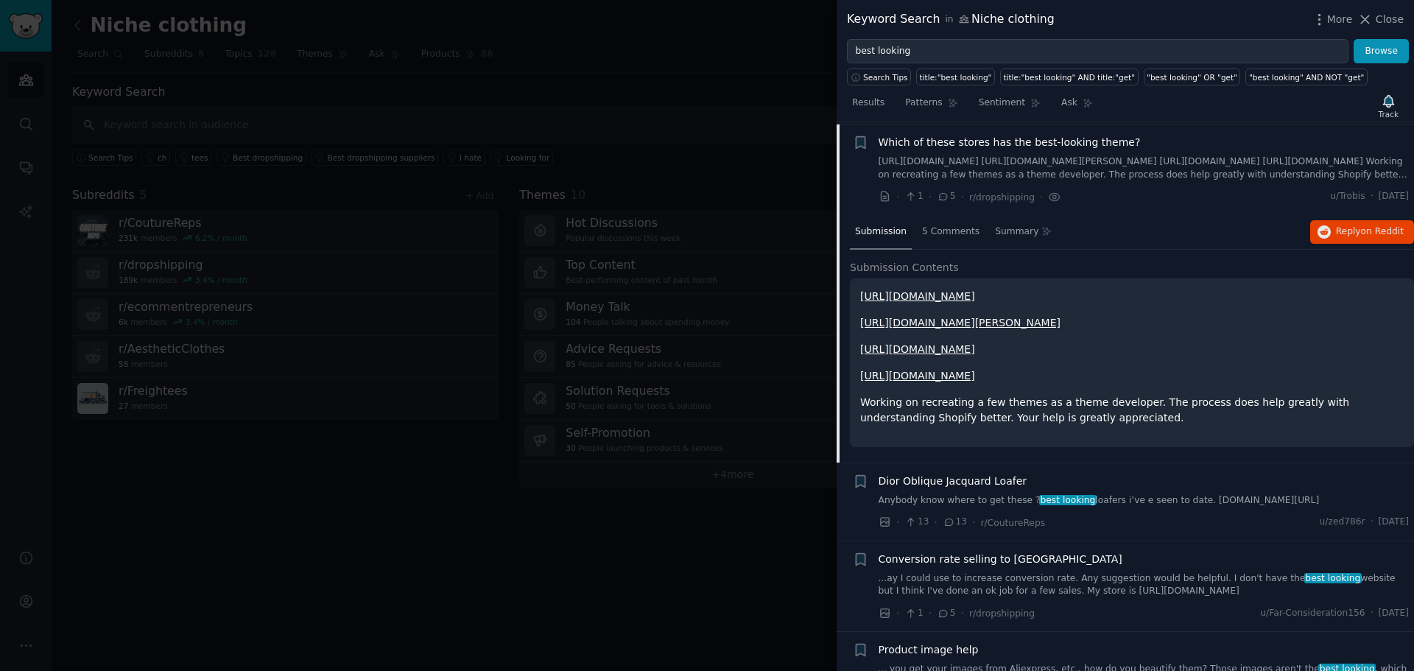
scroll to position [114, 0]
click at [956, 348] on link "[URL][DOMAIN_NAME]" at bounding box center [917, 347] width 115 height 12
